Goal: Check status: Check status

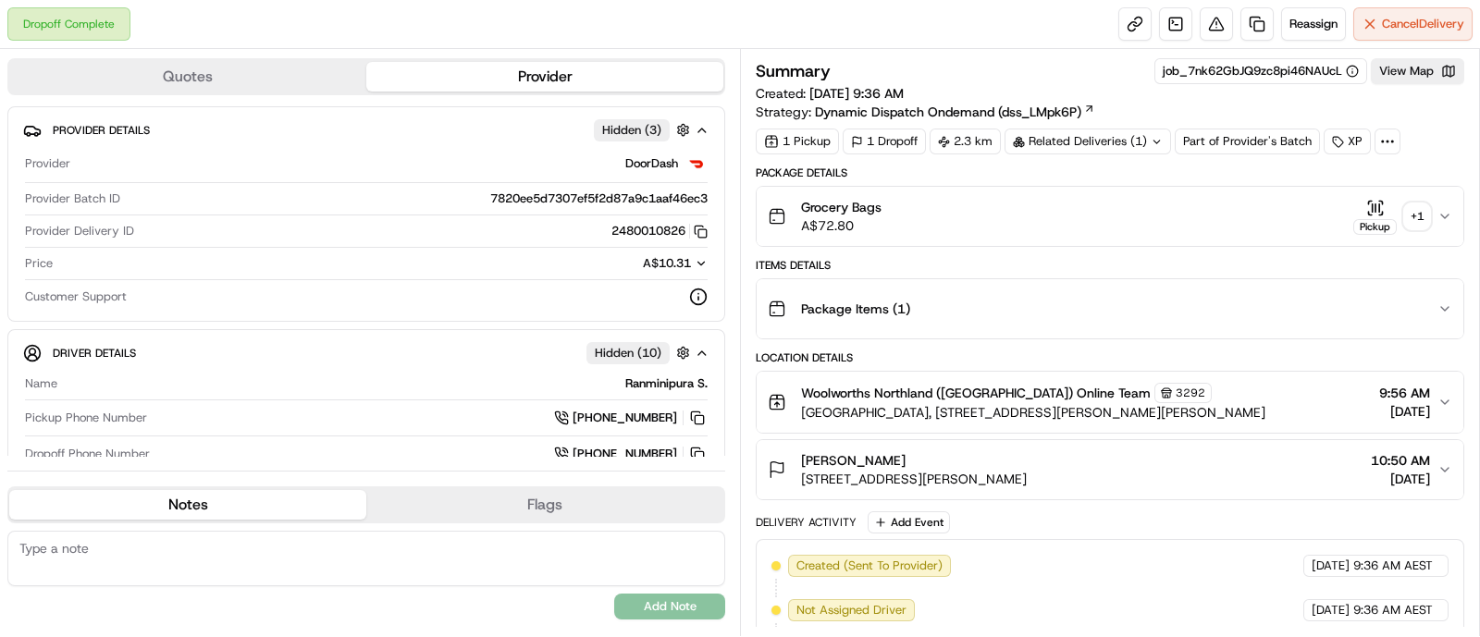
click at [1412, 215] on div "+ 1" at bounding box center [1417, 217] width 26 height 26
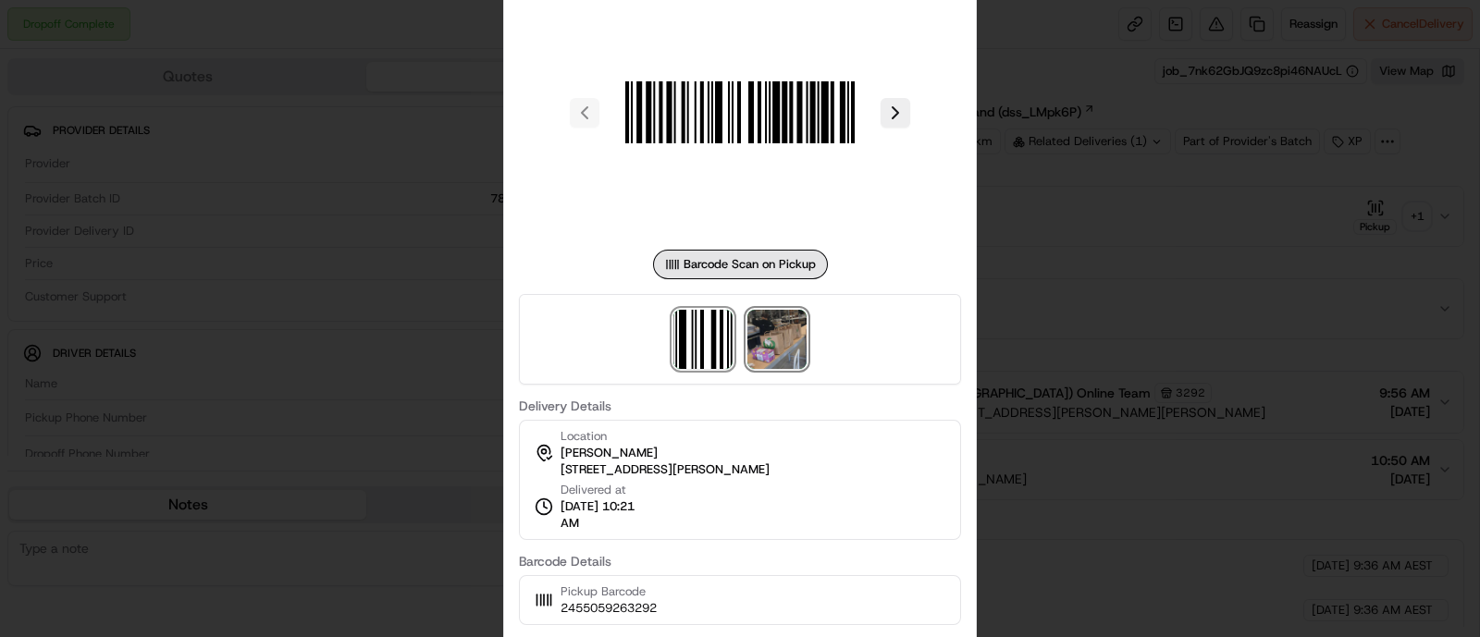
click at [784, 348] on img at bounding box center [776, 339] width 59 height 59
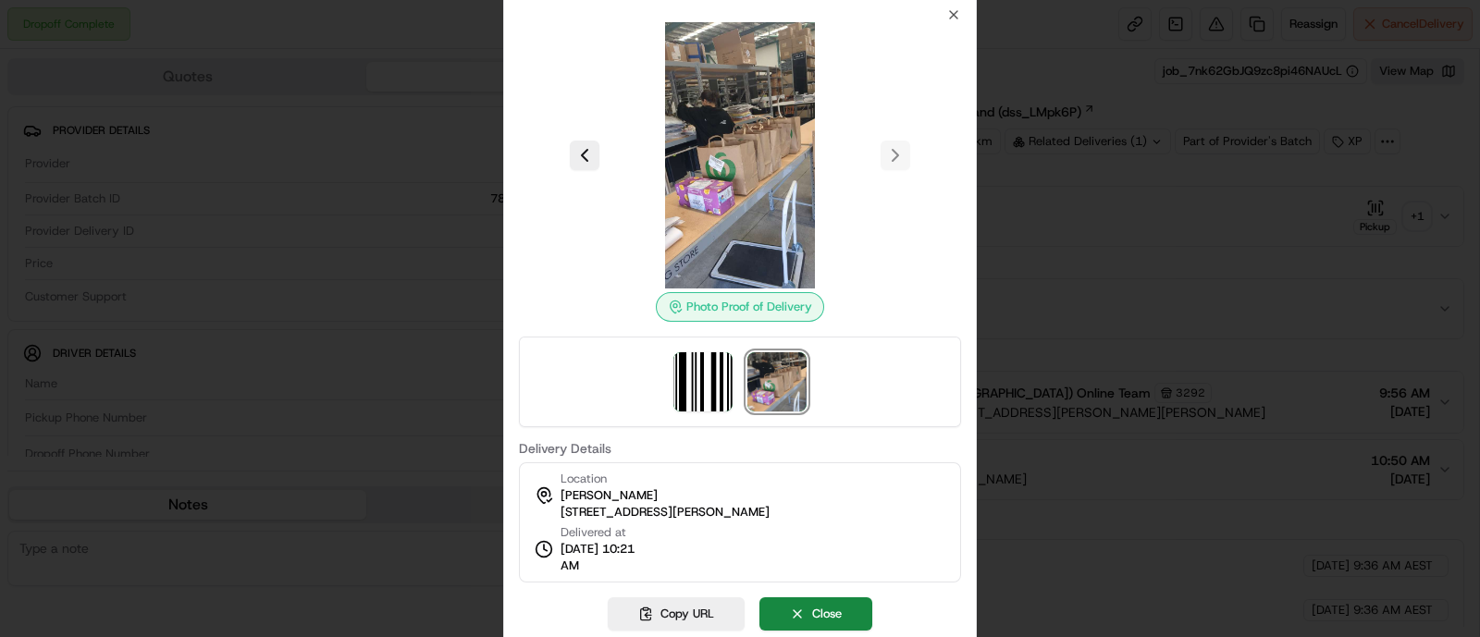
click at [944, 15] on div "Photo Proof of Delivery Delivery Details Location Anthony Sacco 92 Bell St, Bui…" at bounding box center [740, 294] width 442 height 575
click at [959, 16] on icon "button" at bounding box center [953, 14] width 15 height 15
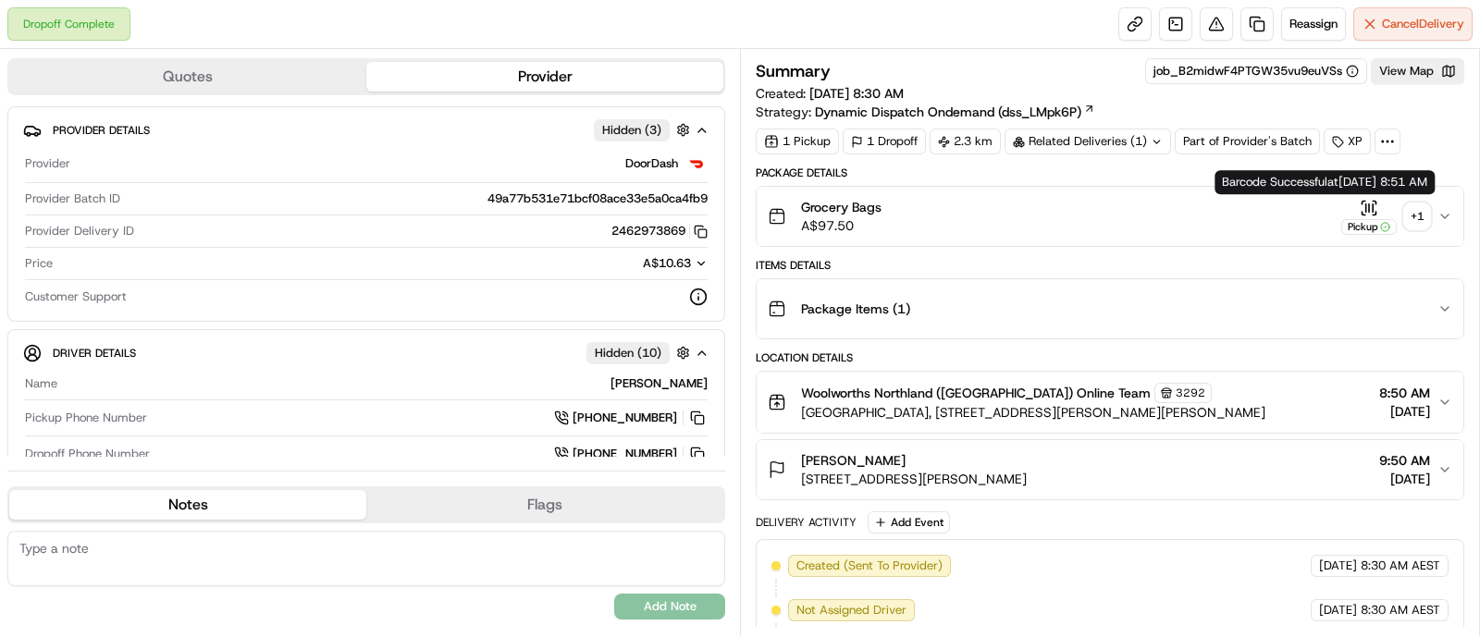
click at [1414, 205] on div "+ 1" at bounding box center [1417, 217] width 26 height 26
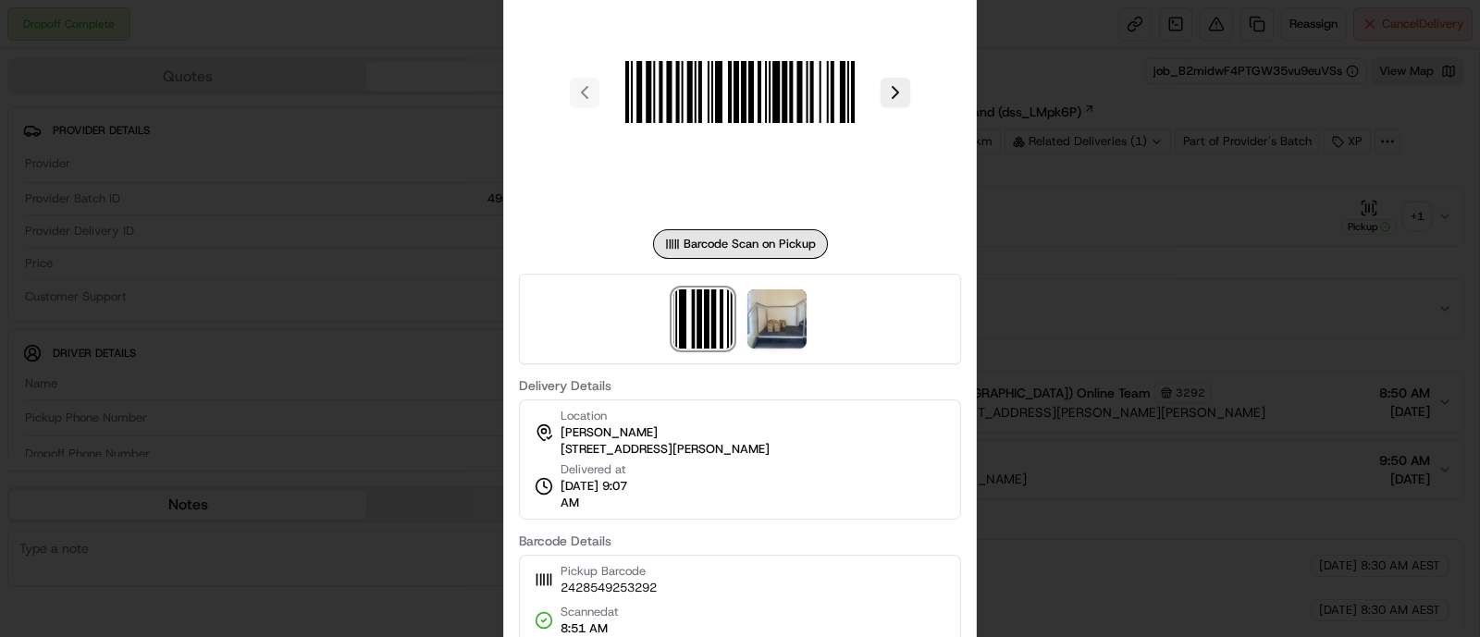
click at [808, 314] on div at bounding box center [740, 319] width 442 height 91
click at [802, 316] on img at bounding box center [776, 319] width 59 height 59
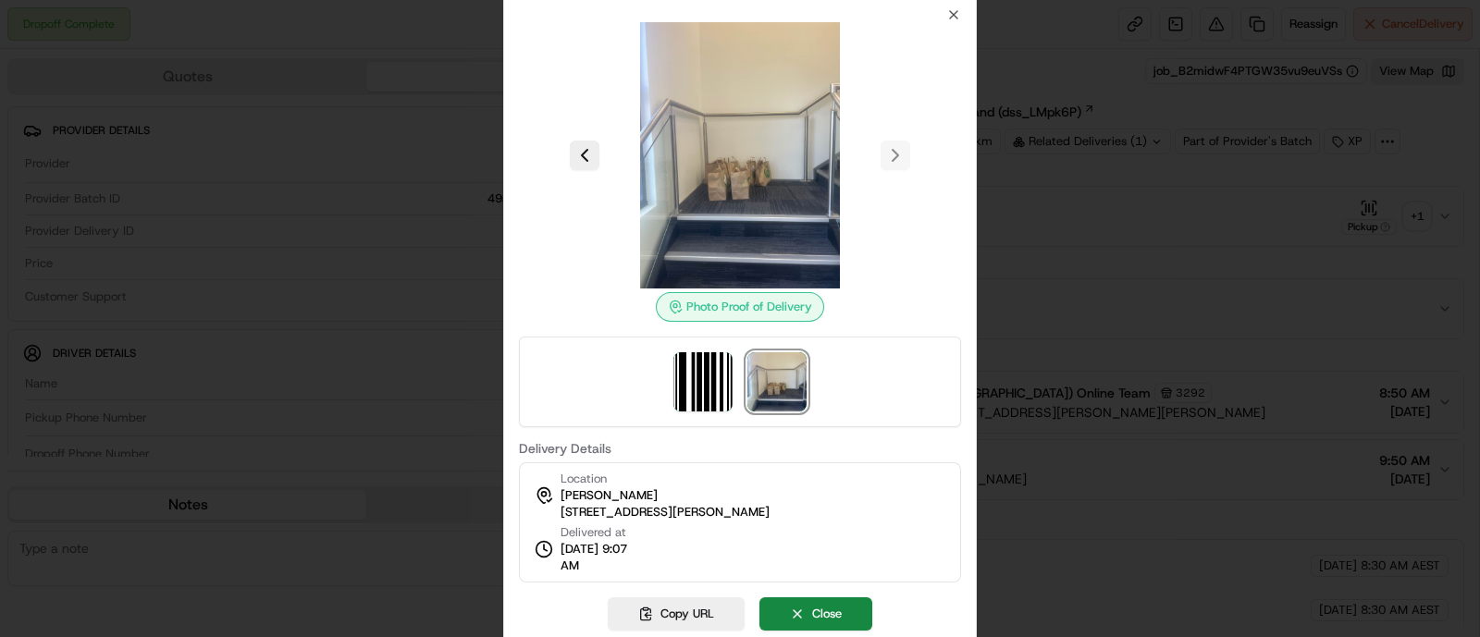
click at [957, 27] on div at bounding box center [740, 155] width 442 height 266
click at [953, 13] on icon "button" at bounding box center [953, 14] width 15 height 15
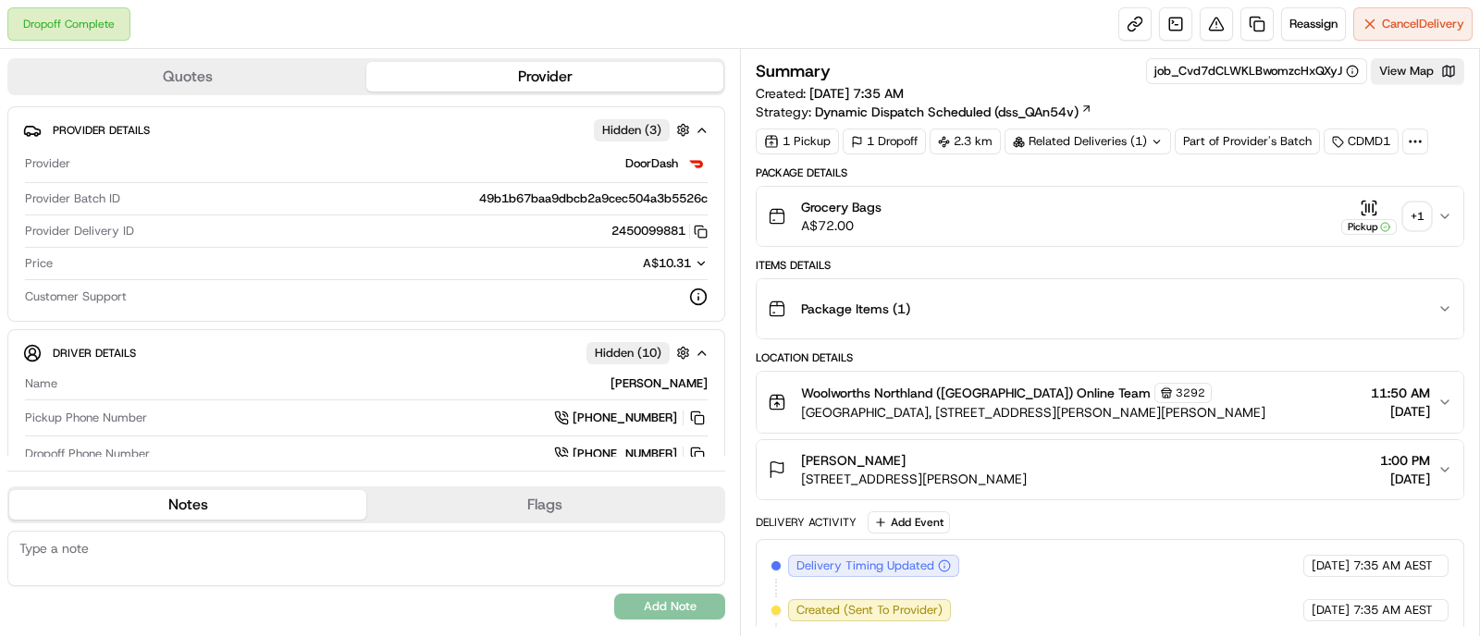
click at [1406, 227] on button "Pickup + 1" at bounding box center [1385, 217] width 89 height 36
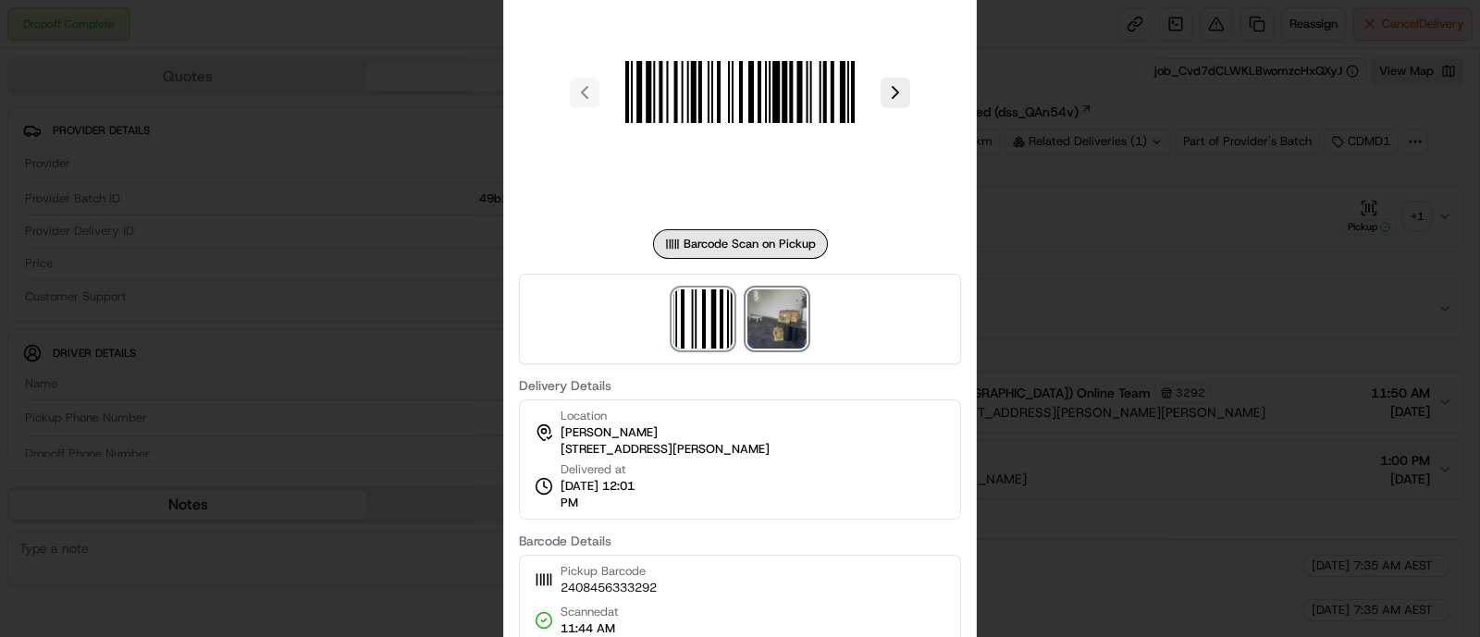
click at [790, 311] on img at bounding box center [776, 319] width 59 height 59
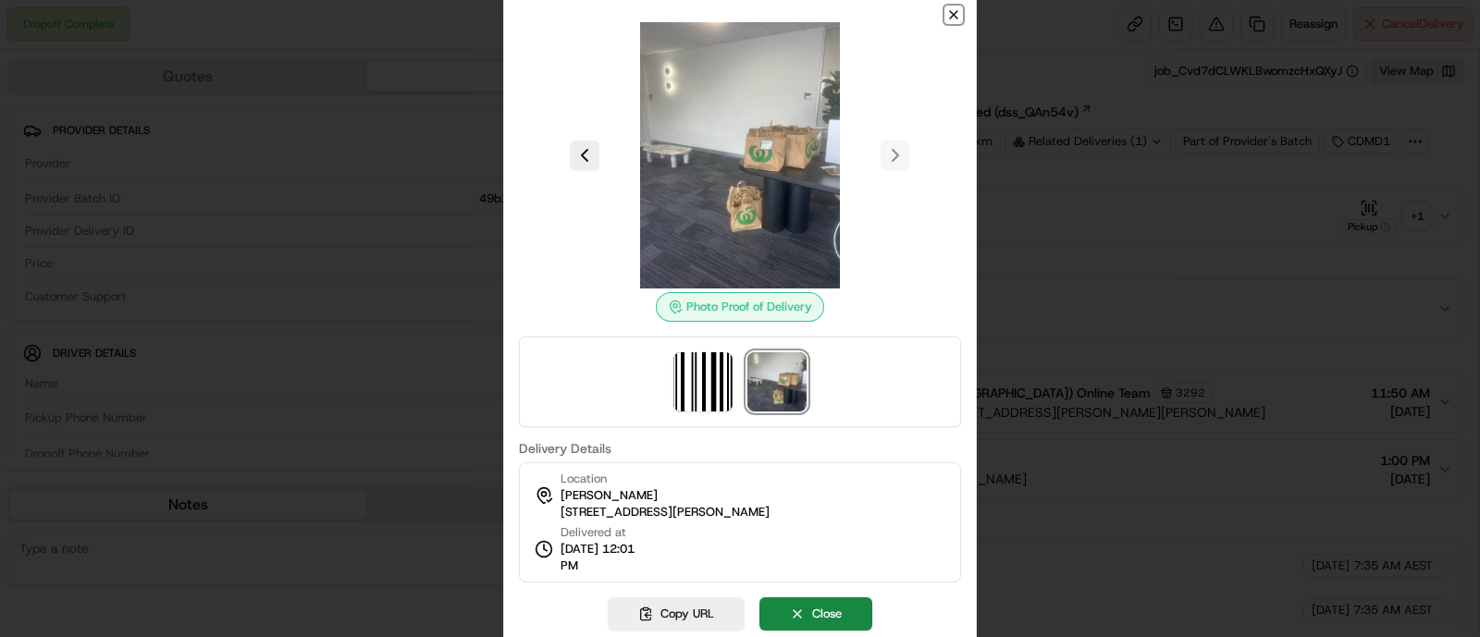
click at [952, 15] on icon "button" at bounding box center [953, 14] width 15 height 15
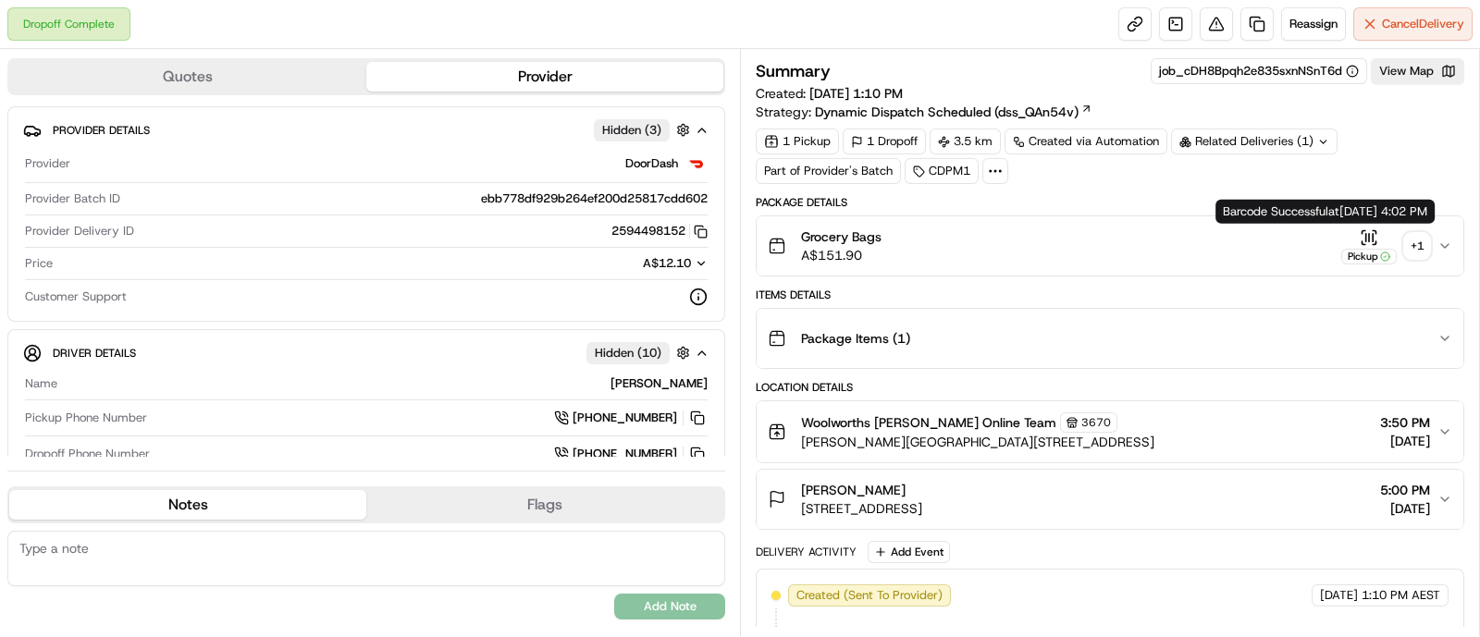
click at [1412, 235] on div "+ 1" at bounding box center [1417, 246] width 26 height 26
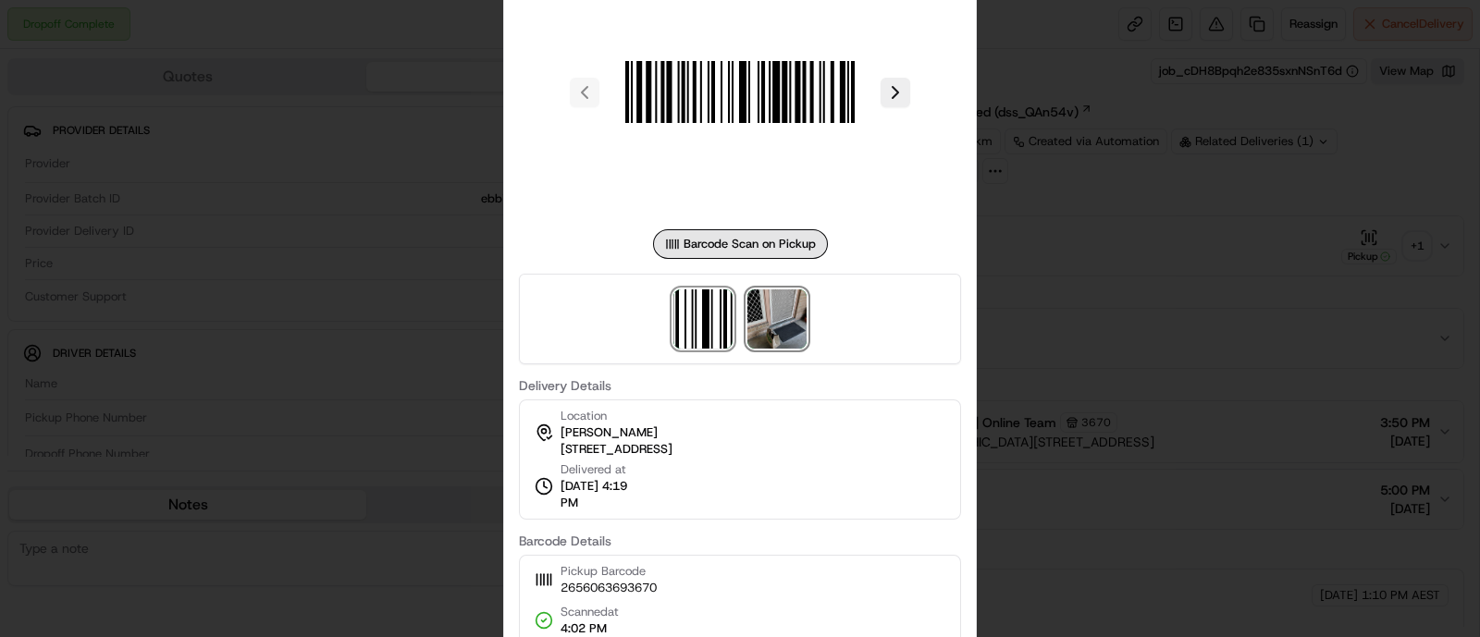
click at [780, 321] on img at bounding box center [776, 319] width 59 height 59
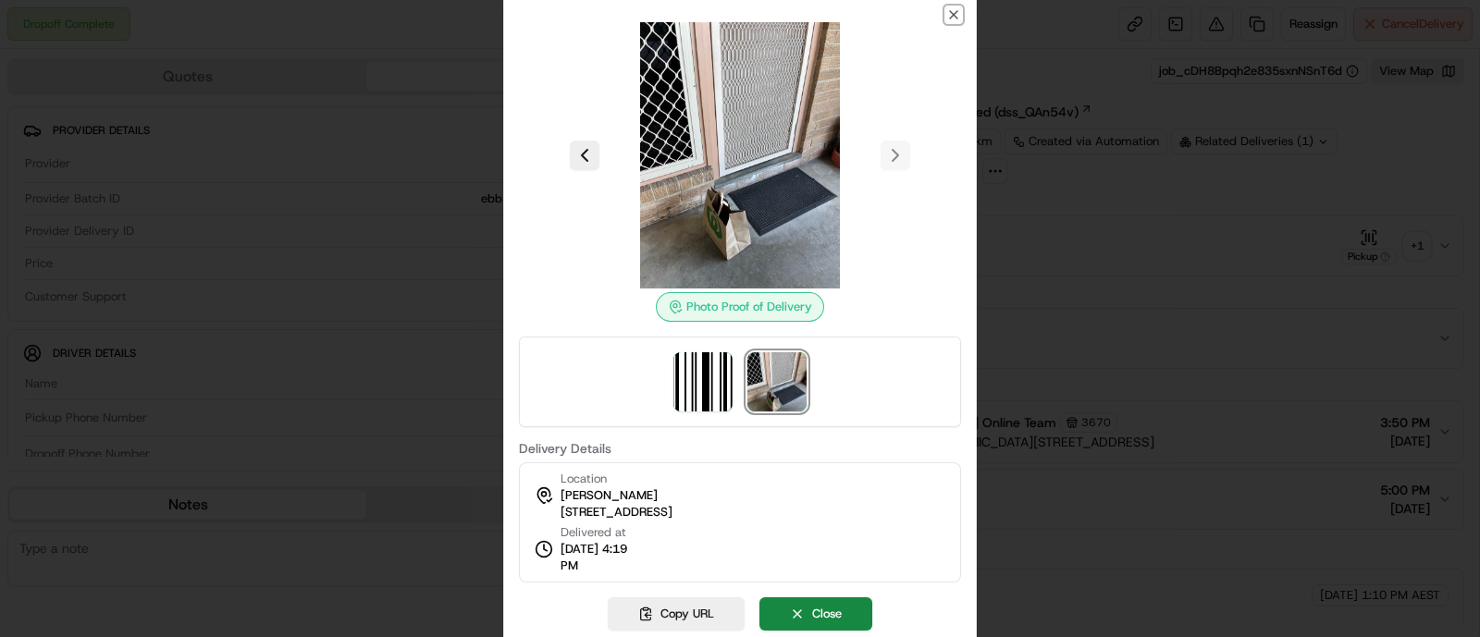
click at [957, 12] on icon "button" at bounding box center [953, 14] width 7 height 7
